Goal: Task Accomplishment & Management: Manage account settings

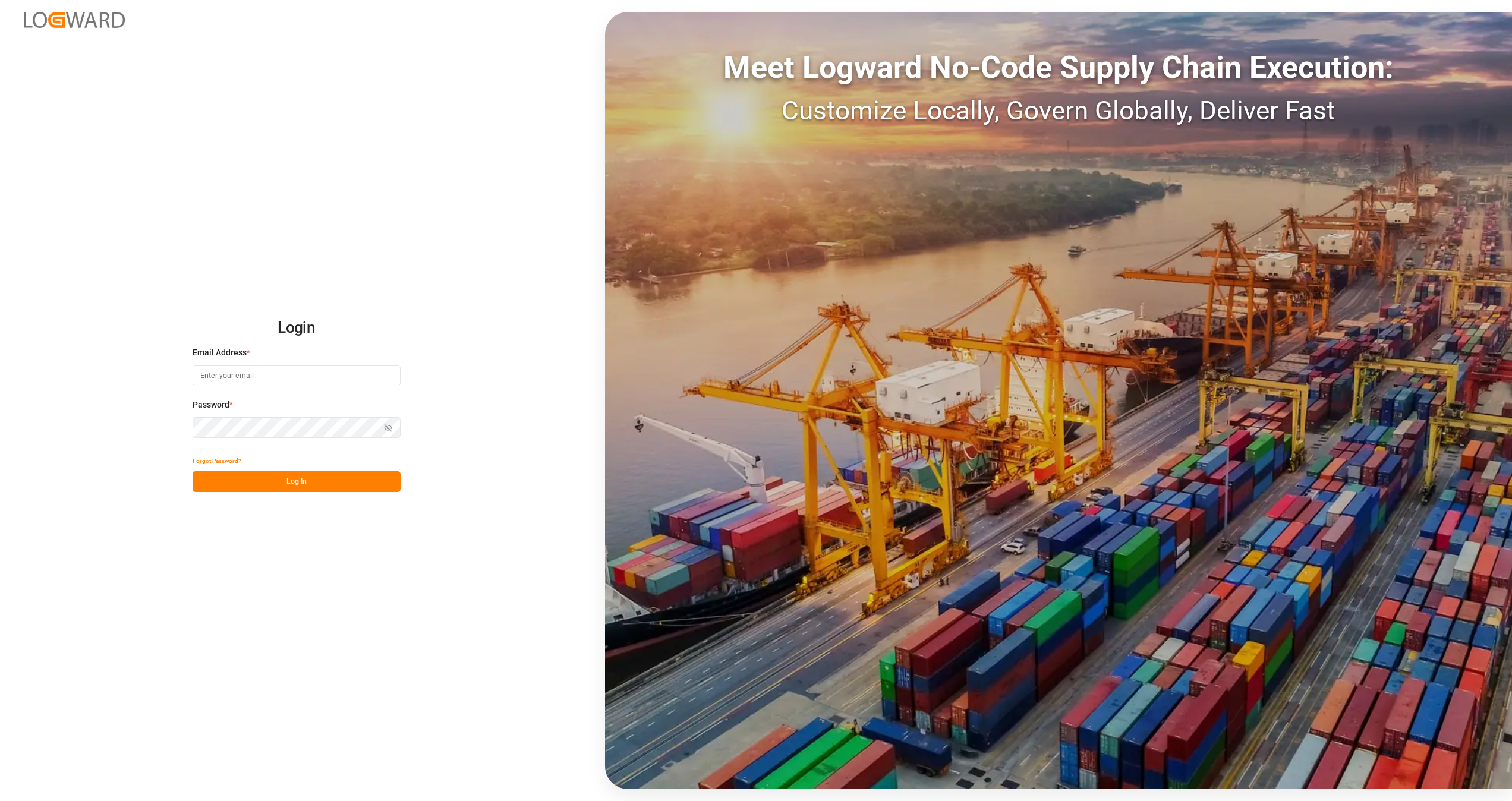
click at [209, 377] on input at bounding box center [296, 376] width 208 height 21
type input "a.goh@lodec.asia"
click at [287, 479] on button "Log In" at bounding box center [296, 482] width 208 height 21
